Goal: Task Accomplishment & Management: Use online tool/utility

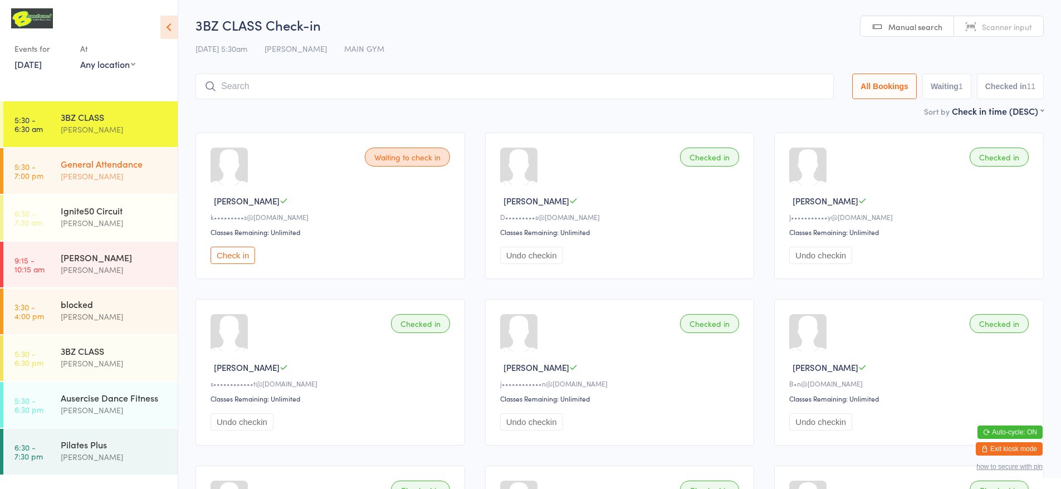
click at [108, 166] on div "General Attendance" at bounding box center [115, 164] width 108 height 12
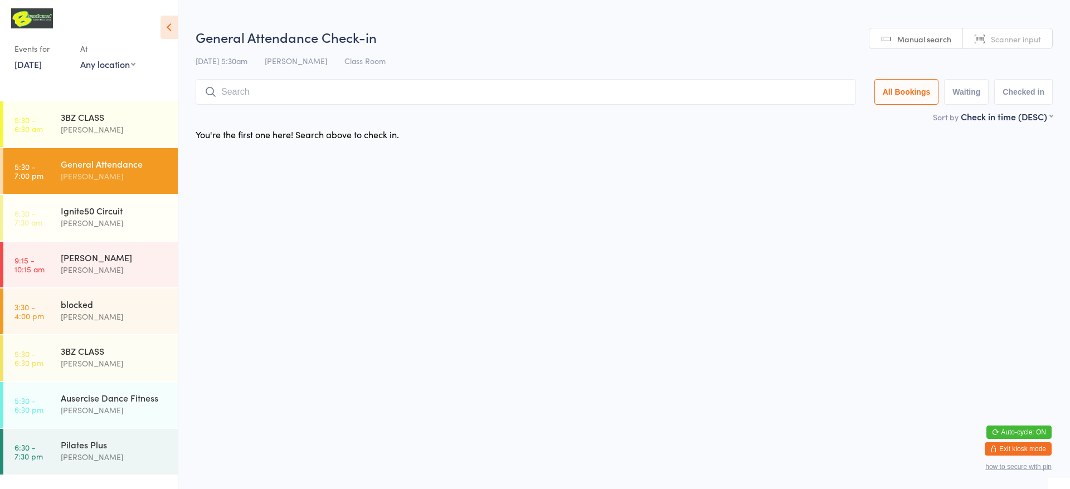
click at [1001, 43] on span "Scanner input" at bounding box center [1016, 38] width 50 height 11
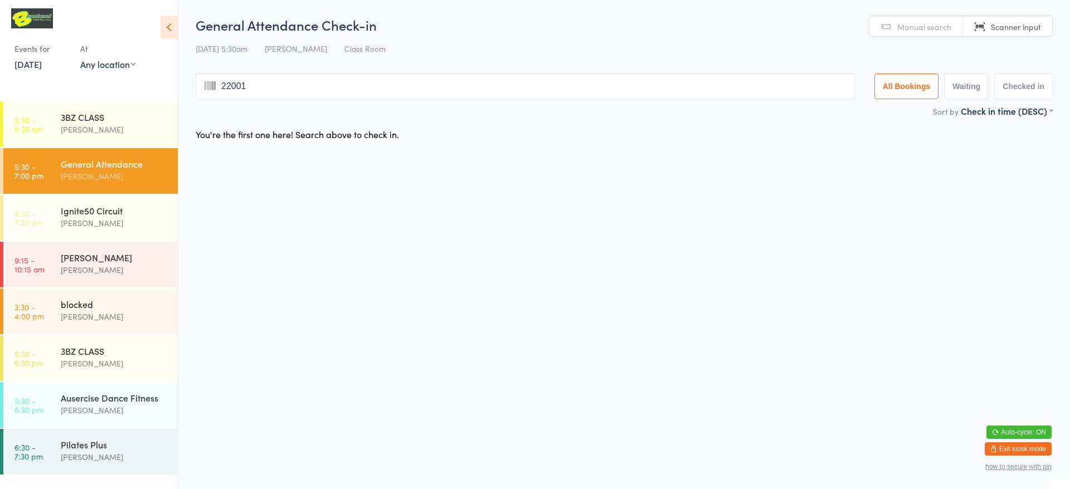
type input "220014"
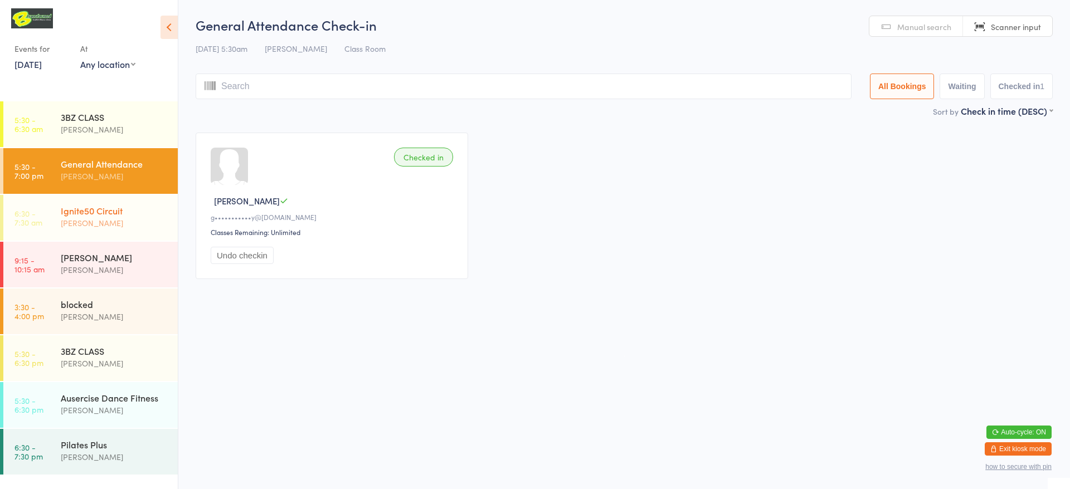
click at [117, 226] on div "[PERSON_NAME]" at bounding box center [115, 223] width 108 height 13
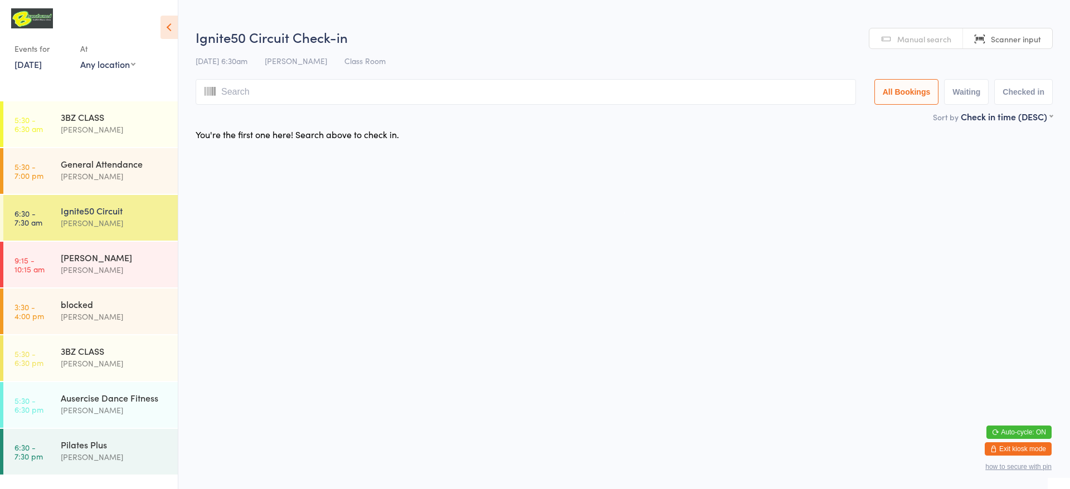
click at [1008, 40] on span "Scanner input" at bounding box center [1016, 38] width 50 height 11
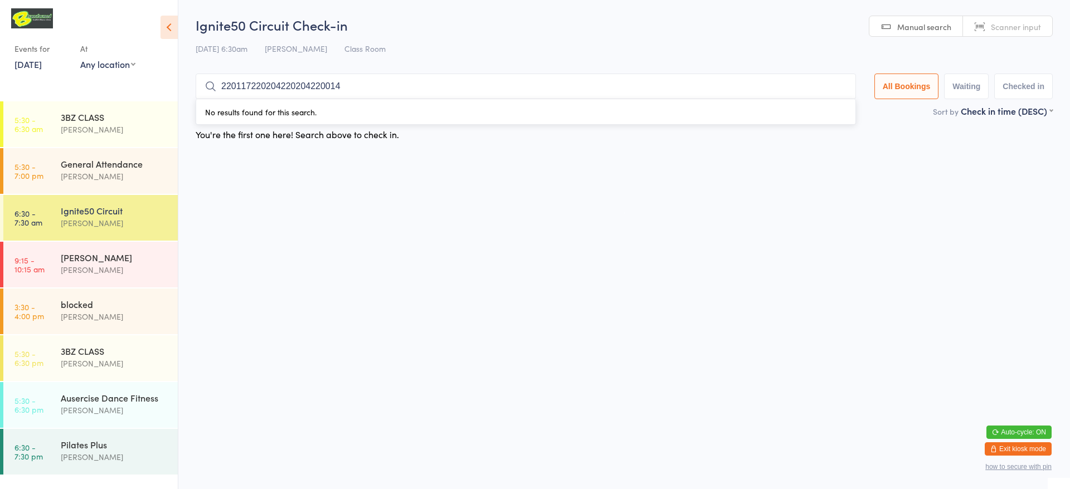
type input "220117220204220204220014"
click at [1001, 28] on span "Scanner input" at bounding box center [1016, 26] width 50 height 11
type input "220014"
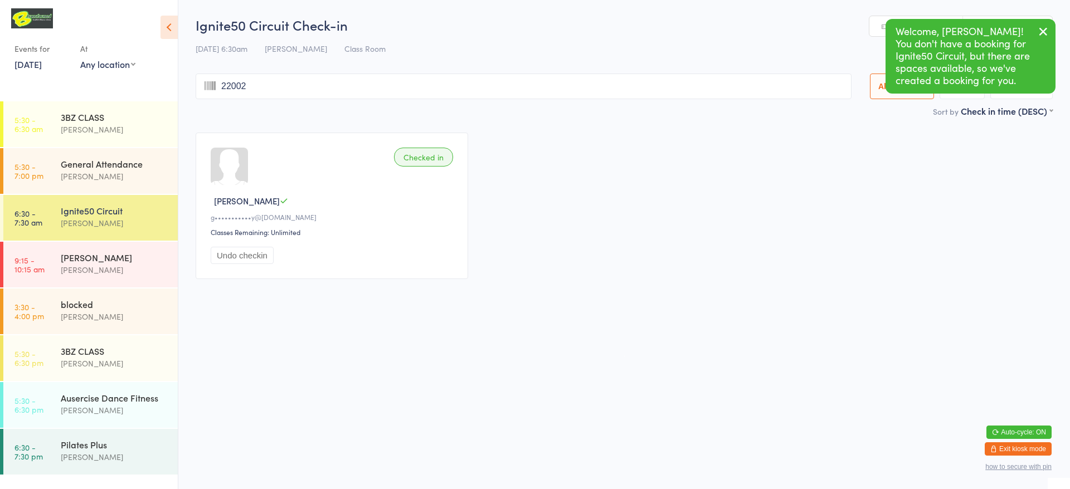
type input "220021"
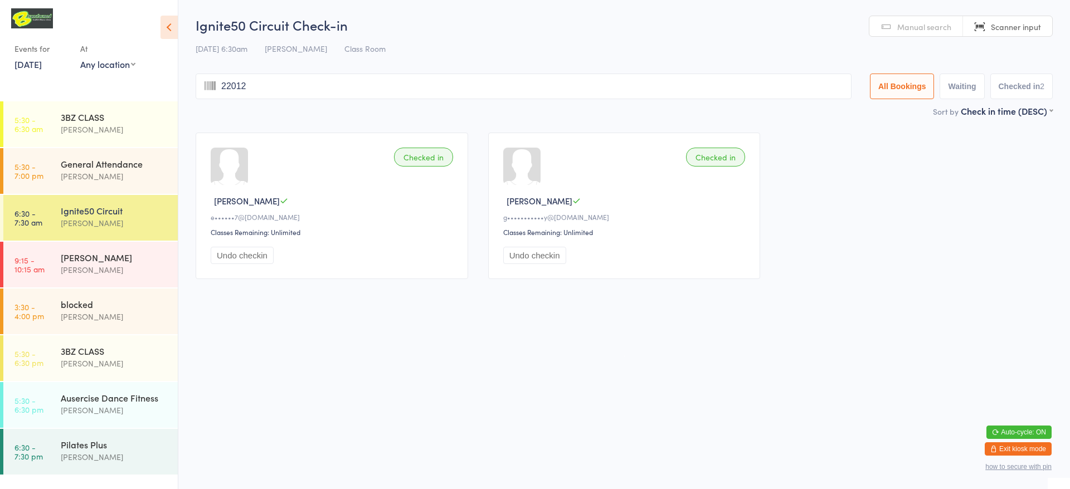
type input "220127"
type input "220159"
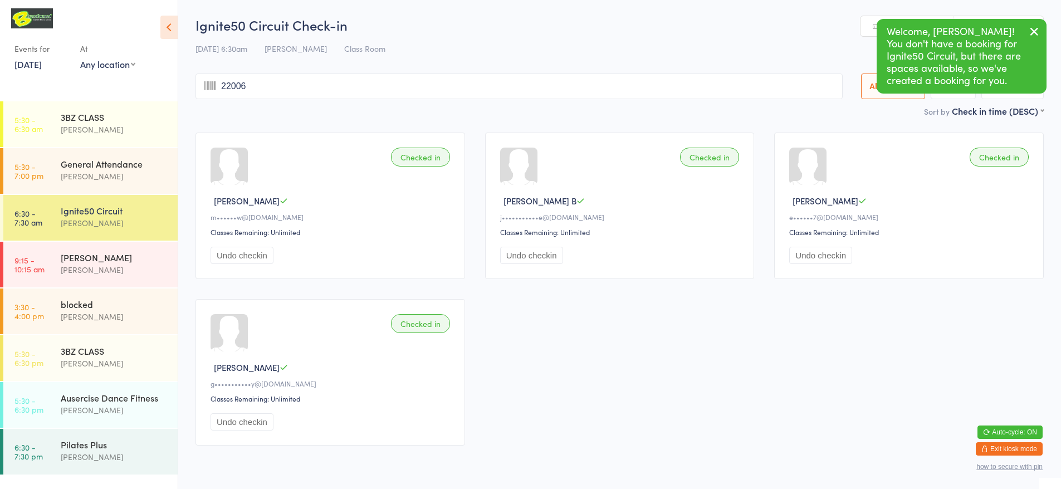
type input "220065"
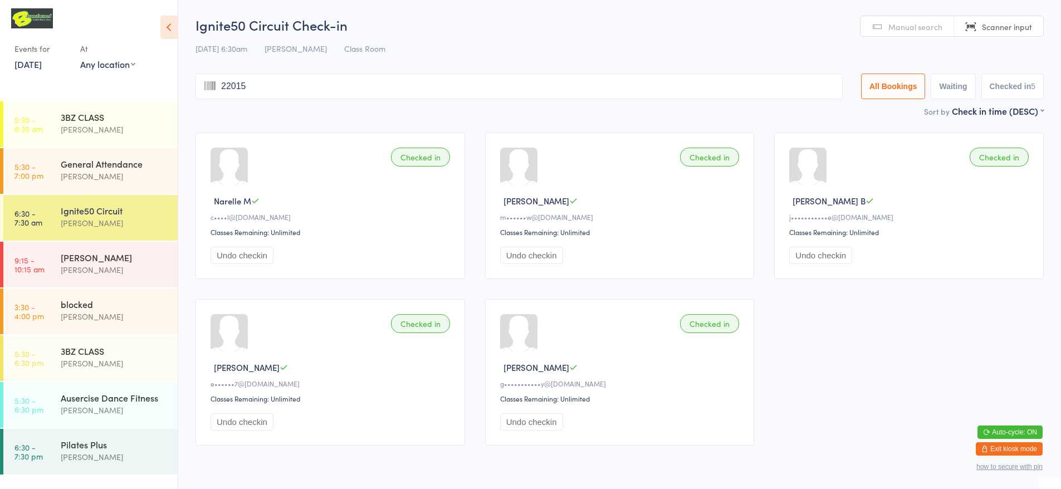
type input "220150"
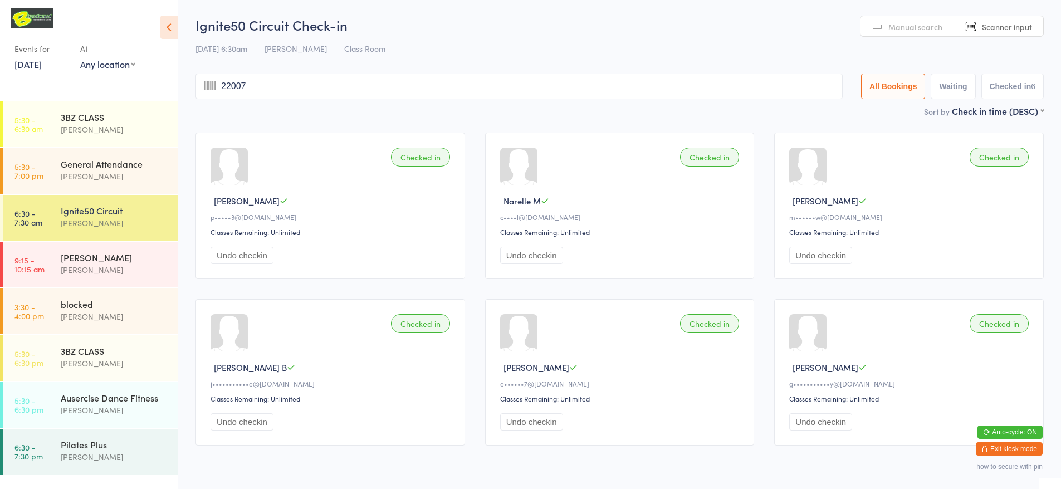
type input "220070"
click at [78, 121] on div "3BZ CLASS" at bounding box center [115, 117] width 108 height 12
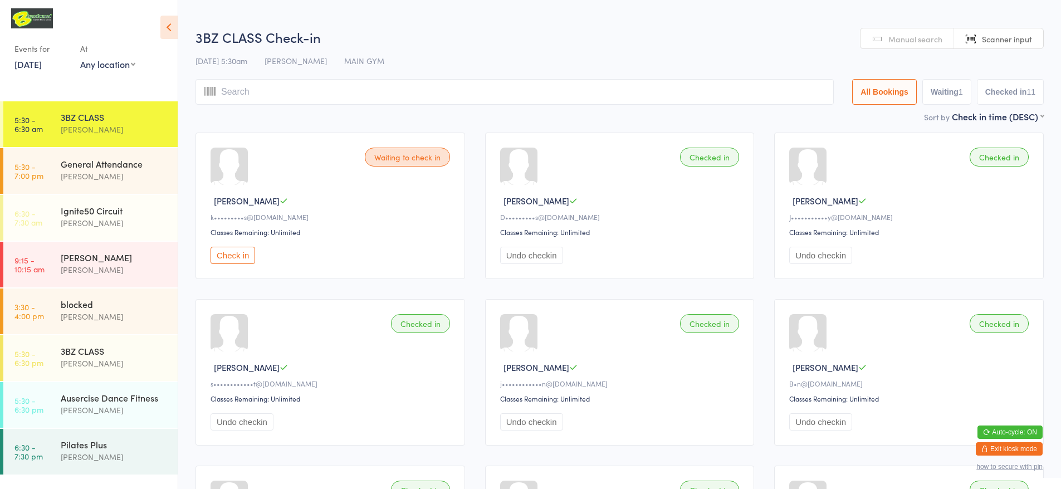
click at [908, 45] on link "Manual search" at bounding box center [908, 38] width 94 height 21
click at [230, 258] on button "Check in" at bounding box center [233, 255] width 45 height 17
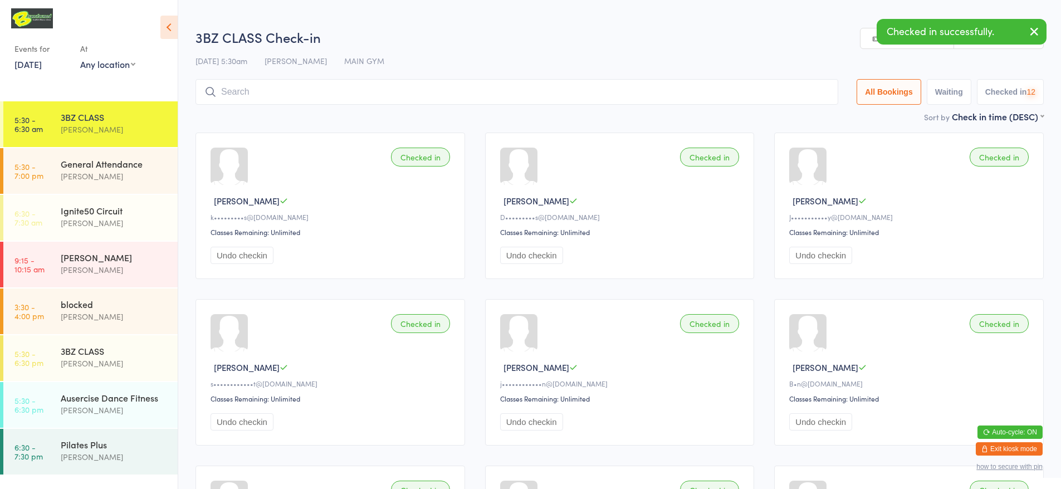
click at [410, 91] on input "search" at bounding box center [517, 92] width 643 height 26
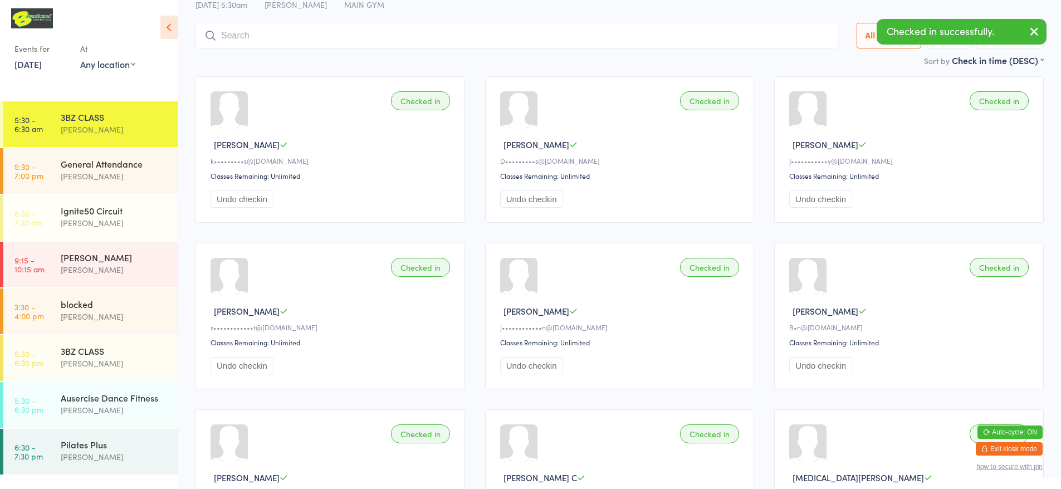
scroll to position [79, 0]
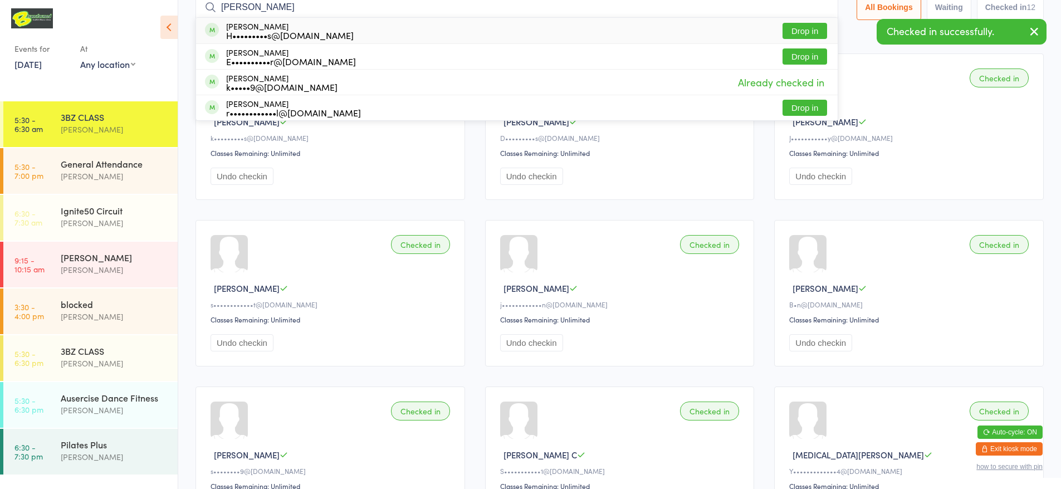
type input "[PERSON_NAME]"
click at [398, 33] on div "[PERSON_NAME] H•••••••••s@[DOMAIN_NAME] Drop in" at bounding box center [517, 31] width 642 height 26
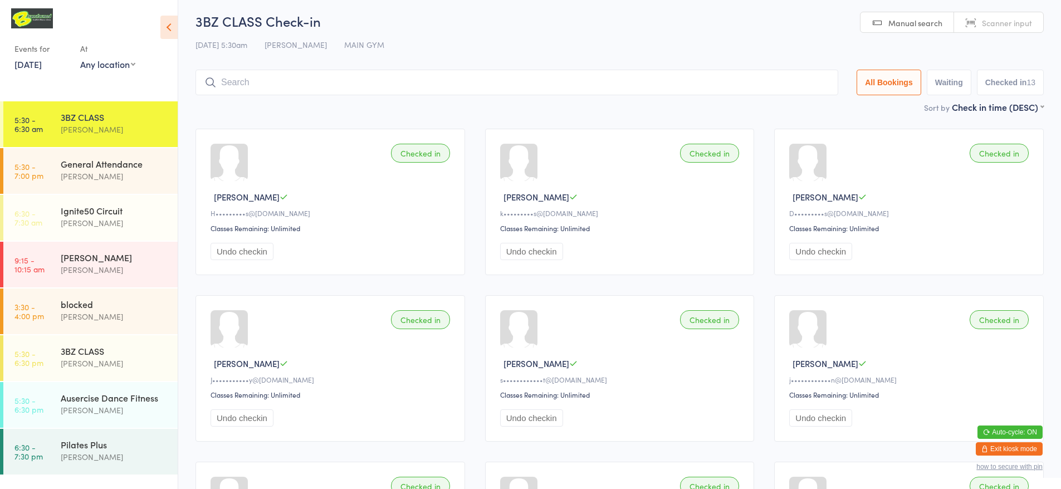
scroll to position [0, 0]
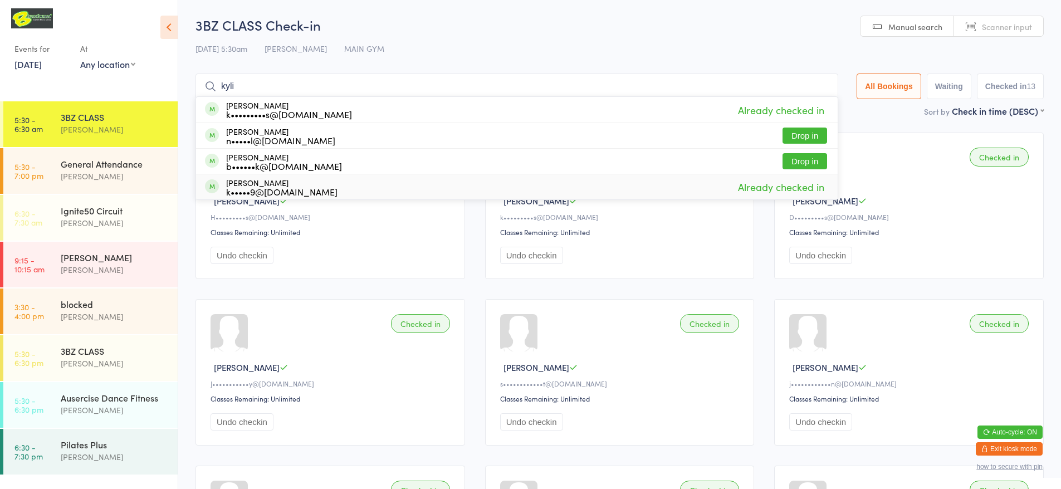
type input "kyli"
click at [391, 182] on div "[PERSON_NAME] k•••••9@[DOMAIN_NAME] Already checked in" at bounding box center [517, 186] width 642 height 25
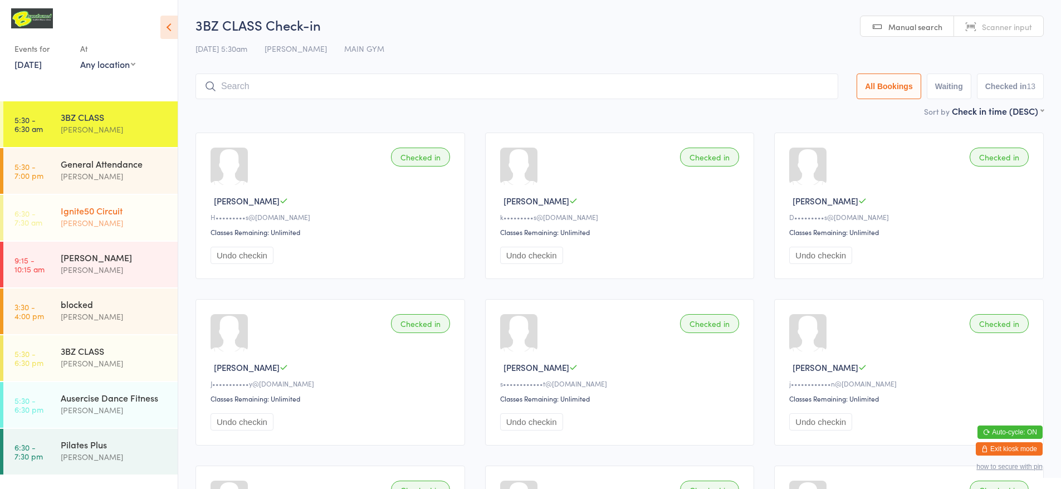
click at [108, 207] on div "Ignite50 Circuit" at bounding box center [115, 210] width 108 height 12
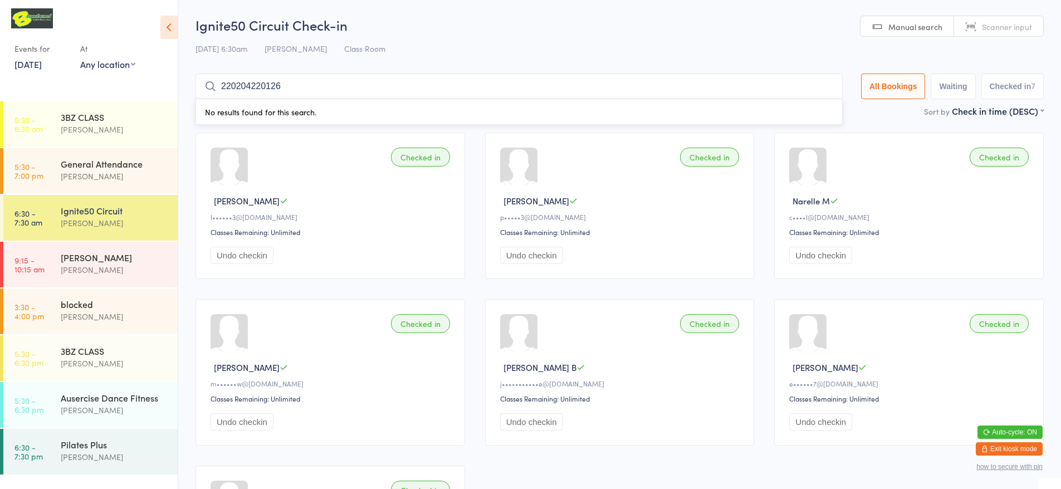
type input "220204220126"
click at [974, 33] on link "Scanner input" at bounding box center [998, 26] width 89 height 21
type input "220126"
